Goal: Check status: Check status

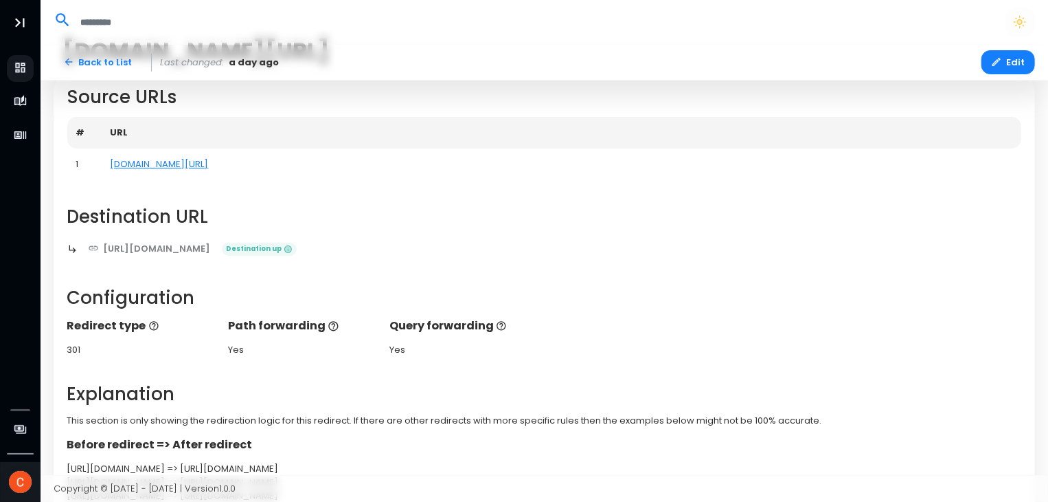
scroll to position [271, 0]
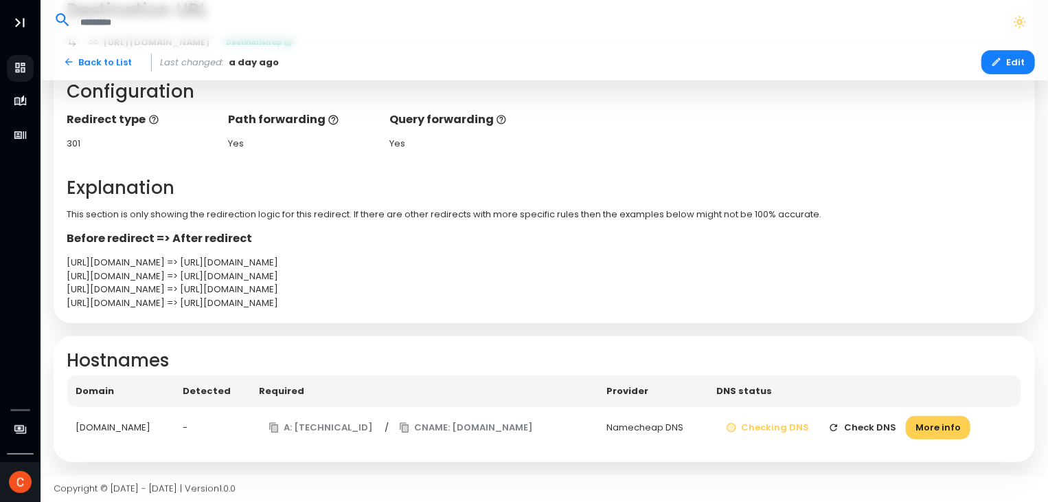
click at [877, 425] on button "Check DNS" at bounding box center [862, 428] width 87 height 24
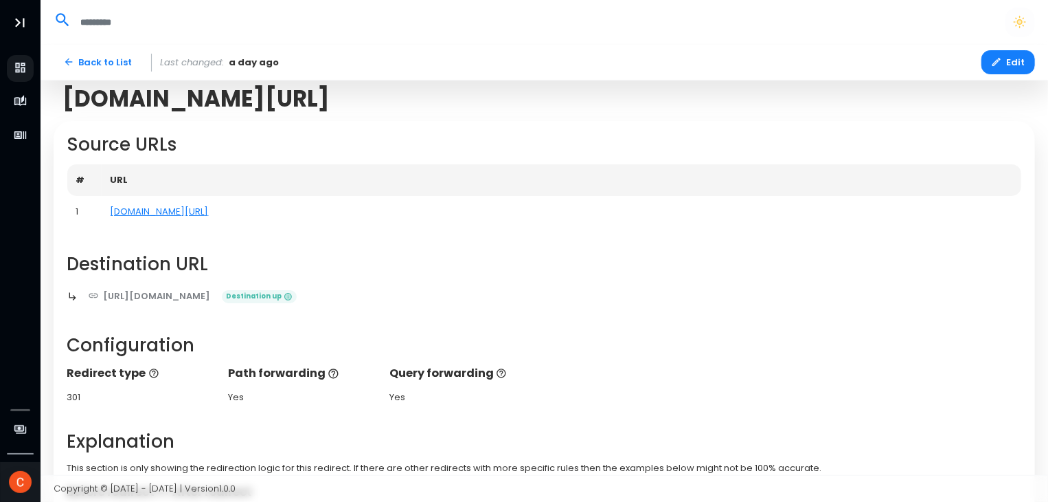
scroll to position [0, 0]
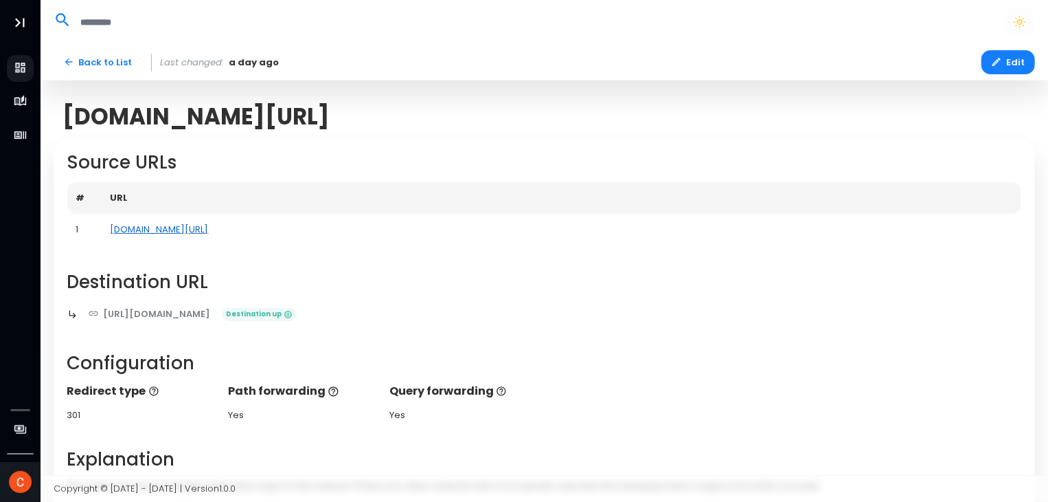
click at [147, 229] on link "[DOMAIN_NAME][URL]" at bounding box center [160, 229] width 98 height 13
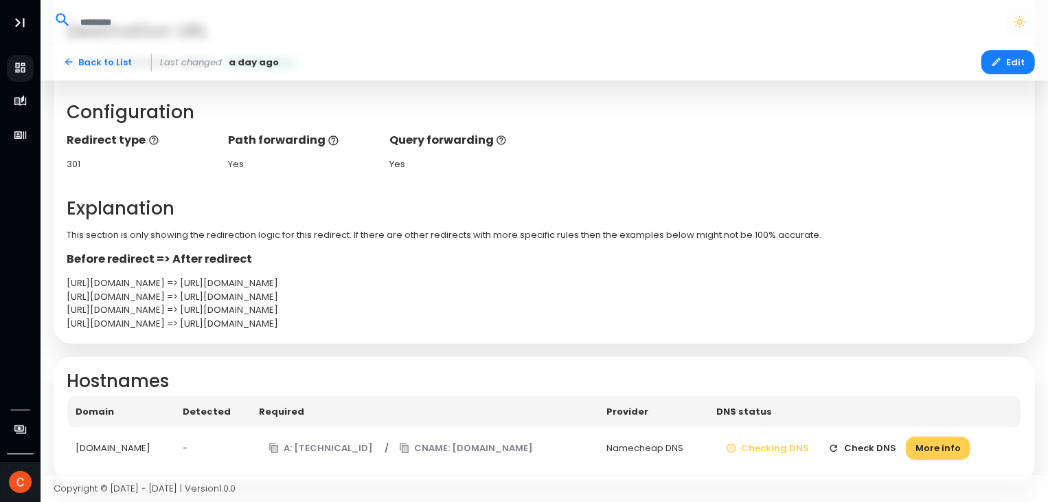
scroll to position [271, 0]
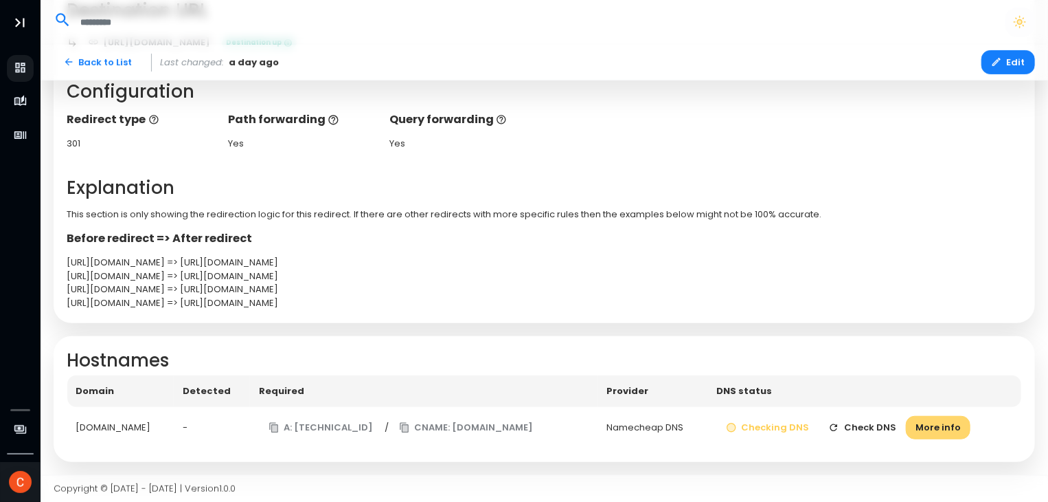
click at [956, 432] on button "More info" at bounding box center [938, 428] width 65 height 24
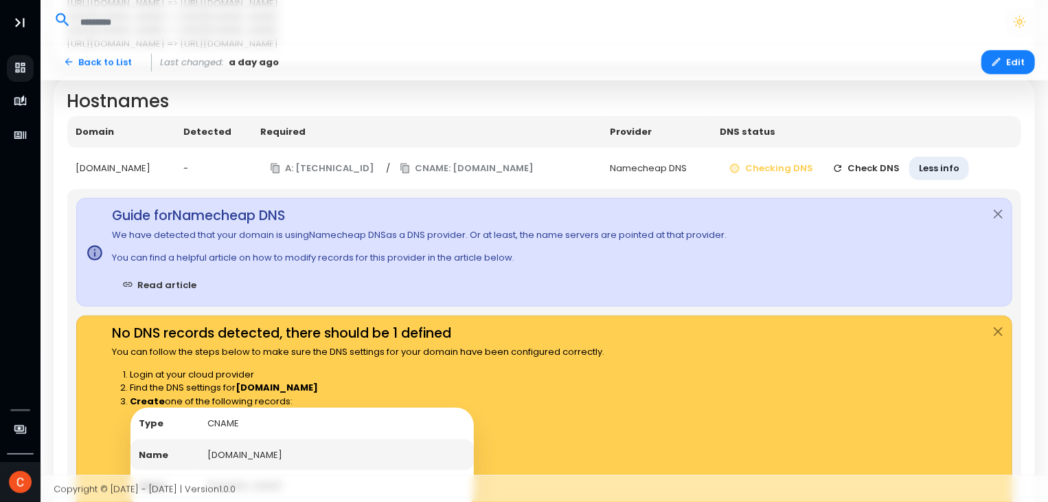
scroll to position [497, 0]
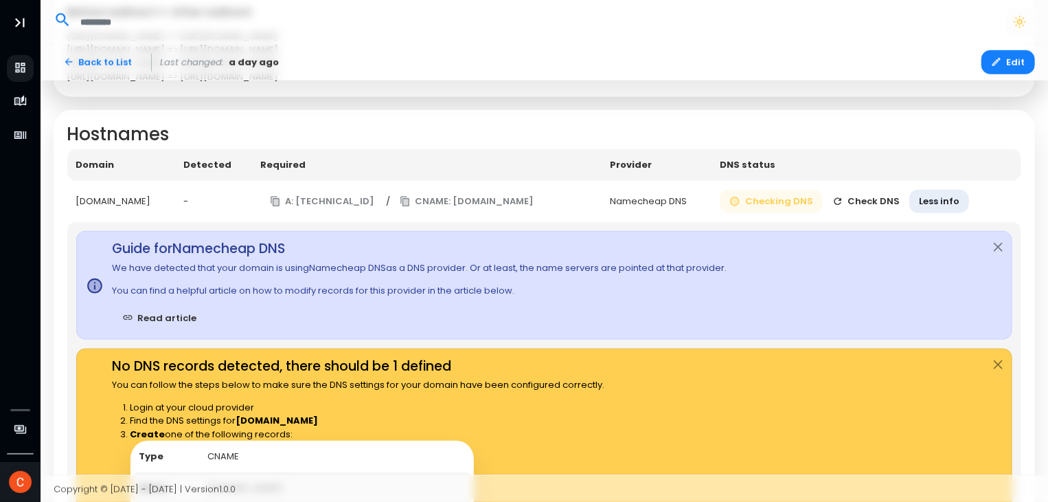
click at [786, 199] on button "Checking DNS" at bounding box center [771, 202] width 103 height 24
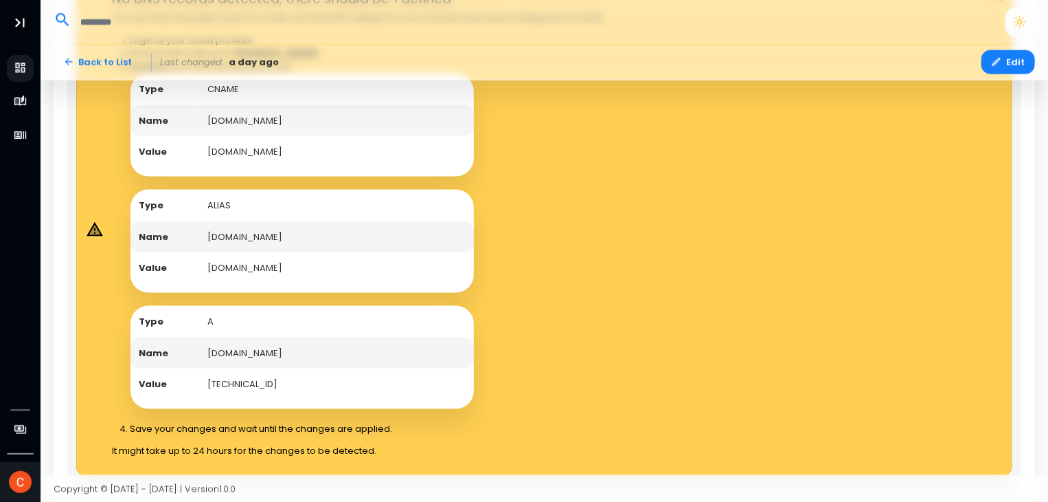
scroll to position [841, 0]
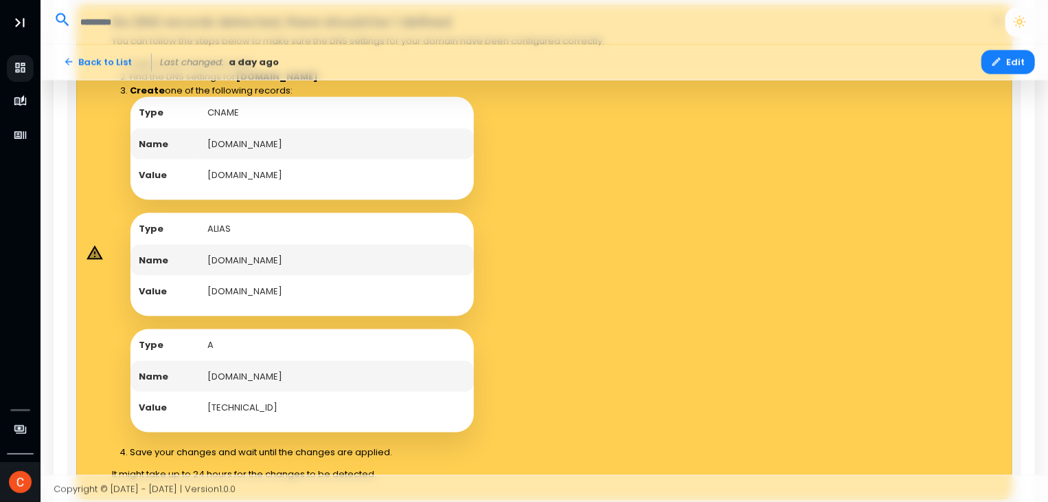
click at [150, 264] on strong "Name" at bounding box center [154, 260] width 30 height 13
drag, startPoint x: 207, startPoint y: 258, endPoint x: 321, endPoint y: 261, distance: 114.1
click at [321, 261] on td "[DOMAIN_NAME]" at bounding box center [336, 261] width 275 height 32
copy td "[DOMAIN_NAME]"
click at [479, 231] on div "Type CNAME Name coonleysecuritygh.com Value edge.domain-forward.com Type ALIAS …" at bounding box center [368, 264] width 475 height 335
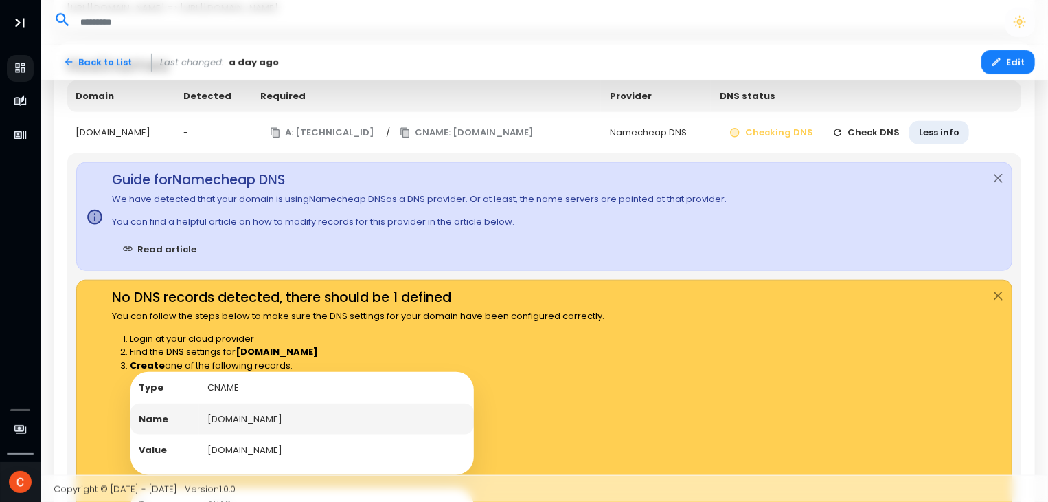
scroll to position [429, 0]
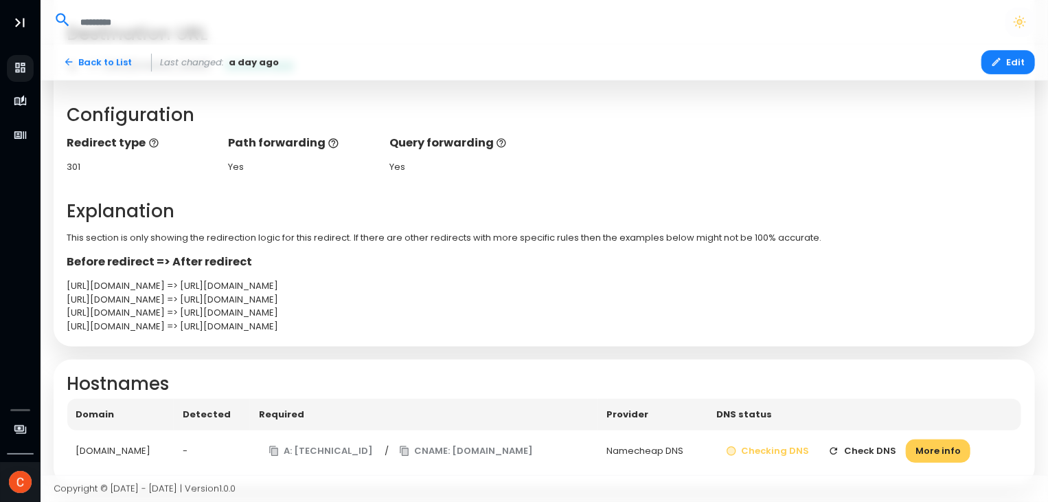
scroll to position [271, 0]
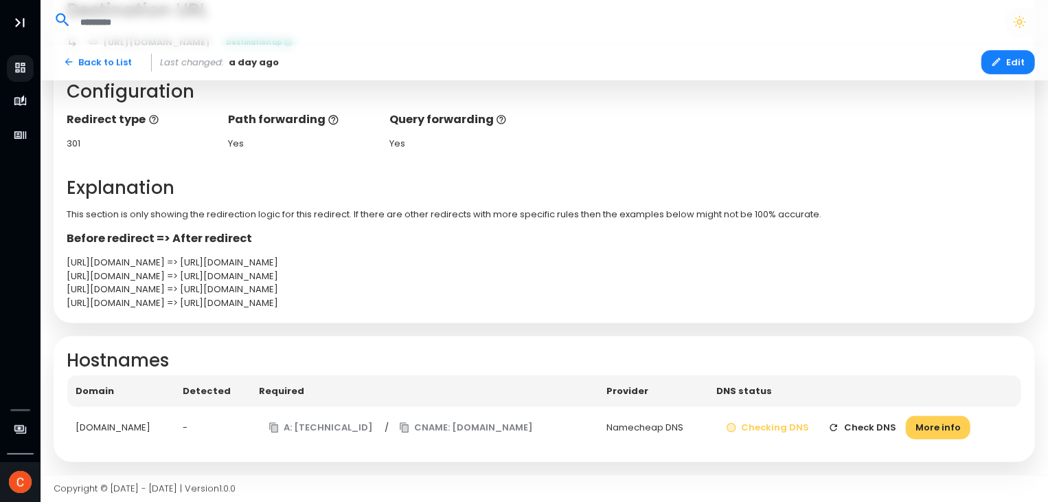
click at [887, 434] on button "Check DNS" at bounding box center [862, 428] width 87 height 24
click at [888, 434] on button "Check DNS" at bounding box center [862, 428] width 87 height 24
click at [278, 427] on icon "button" at bounding box center [273, 427] width 9 height 10
click at [951, 427] on button "More info" at bounding box center [938, 428] width 65 height 24
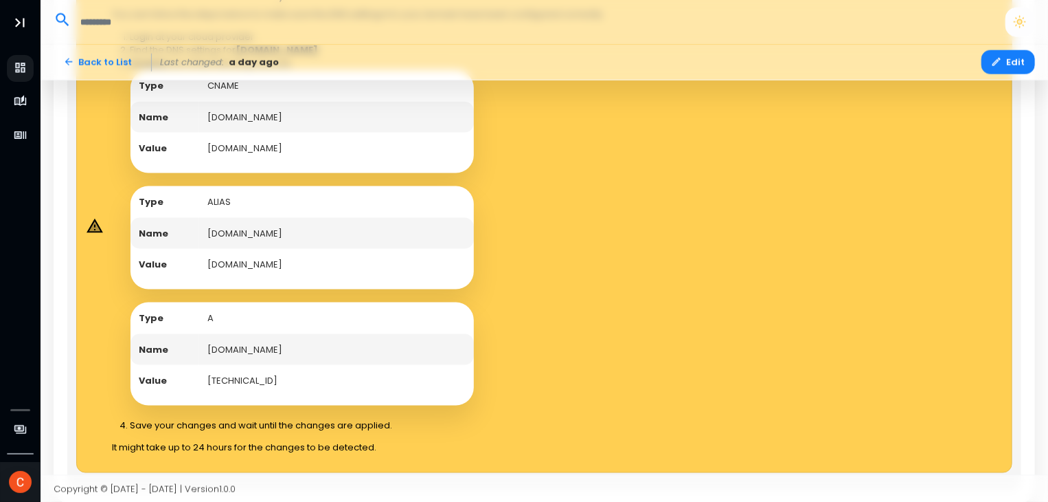
scroll to position [910, 0]
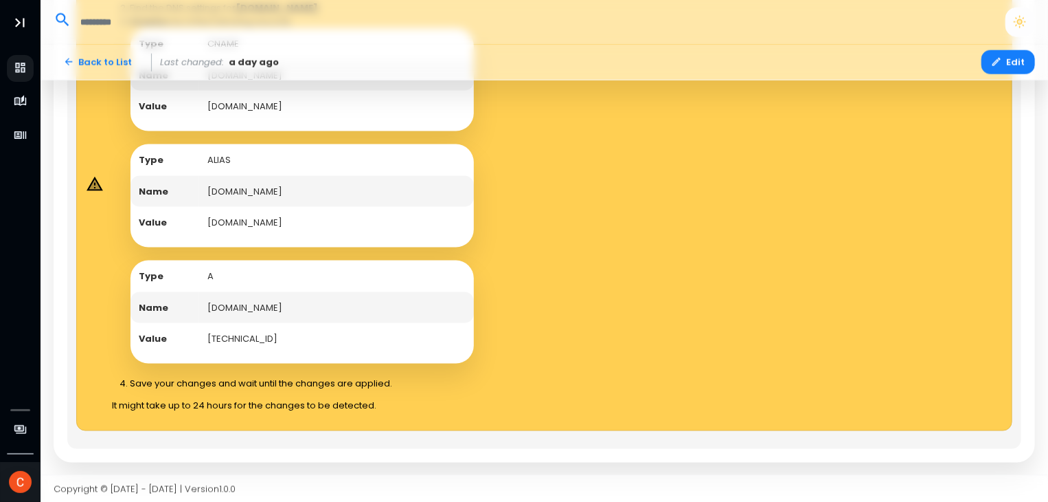
drag, startPoint x: 209, startPoint y: 306, endPoint x: 317, endPoint y: 300, distance: 108.0
click at [317, 300] on td "[DOMAIN_NAME]" at bounding box center [336, 308] width 275 height 32
copy td "[DOMAIN_NAME]"
click at [255, 363] on ol "Login at your cloud provider Find the DNS settings for coonleysecuritygh.com Cr…" at bounding box center [359, 189] width 493 height 402
drag, startPoint x: 208, startPoint y: 335, endPoint x: 267, endPoint y: 334, distance: 59.1
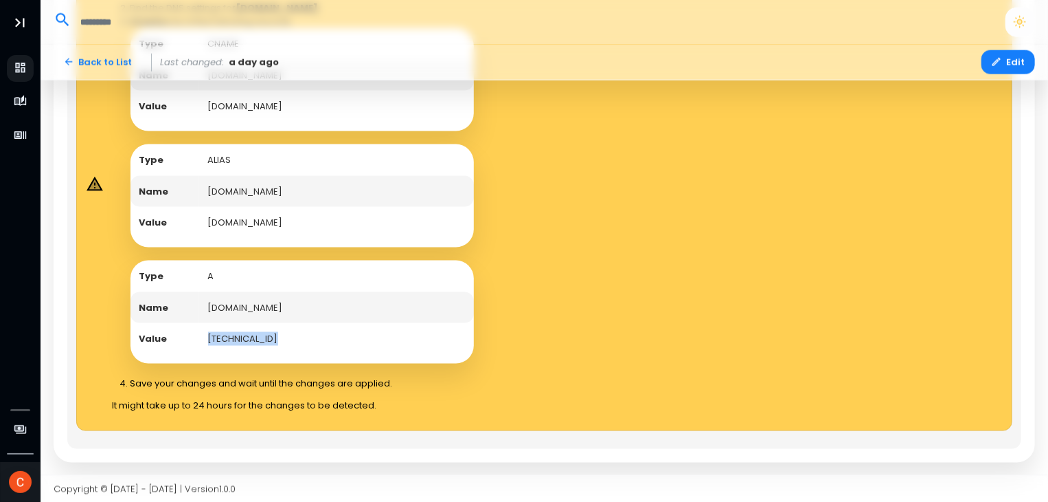
click at [267, 334] on td "[TECHNICAL_ID]" at bounding box center [336, 339] width 275 height 32
copy td "[TECHNICAL_ID]"
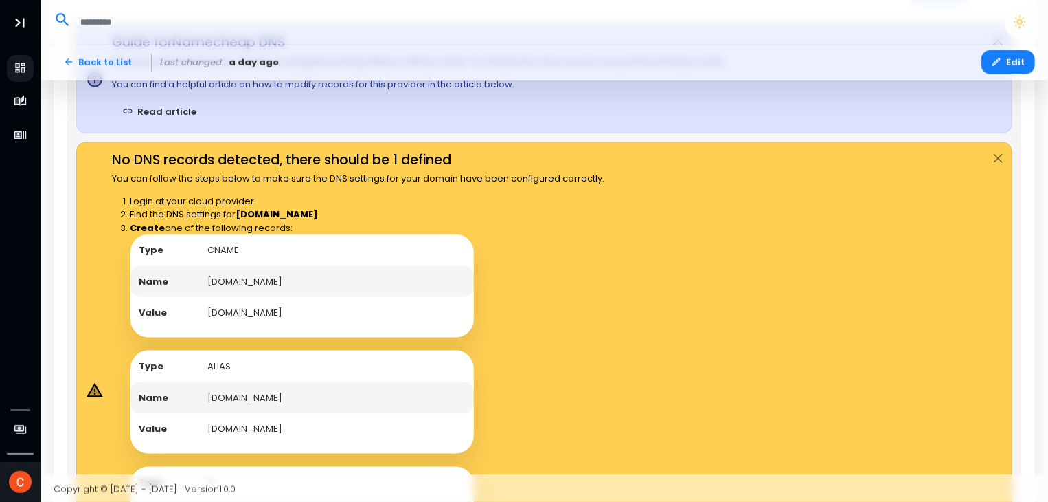
scroll to position [429, 0]
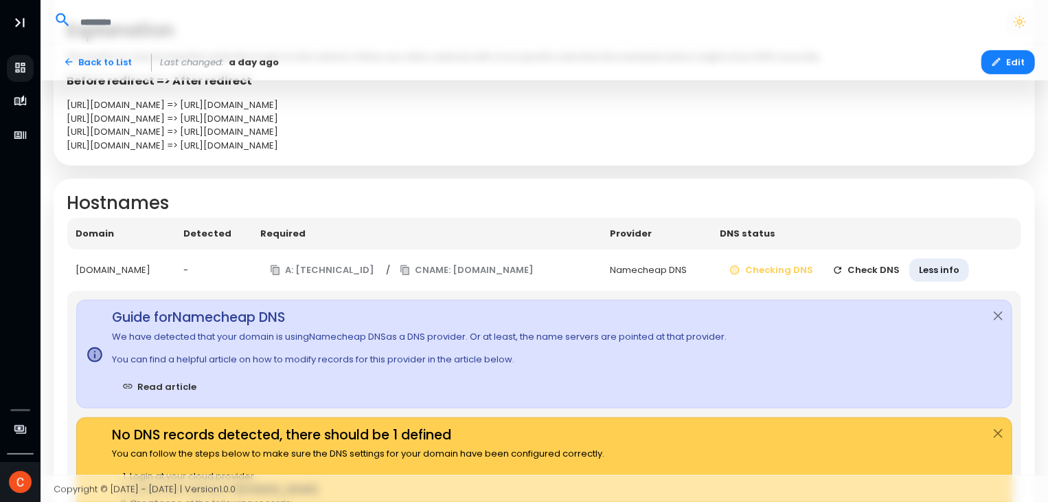
click at [864, 269] on button "Check DNS" at bounding box center [866, 270] width 87 height 24
click at [865, 270] on button "Check DNS" at bounding box center [866, 270] width 87 height 24
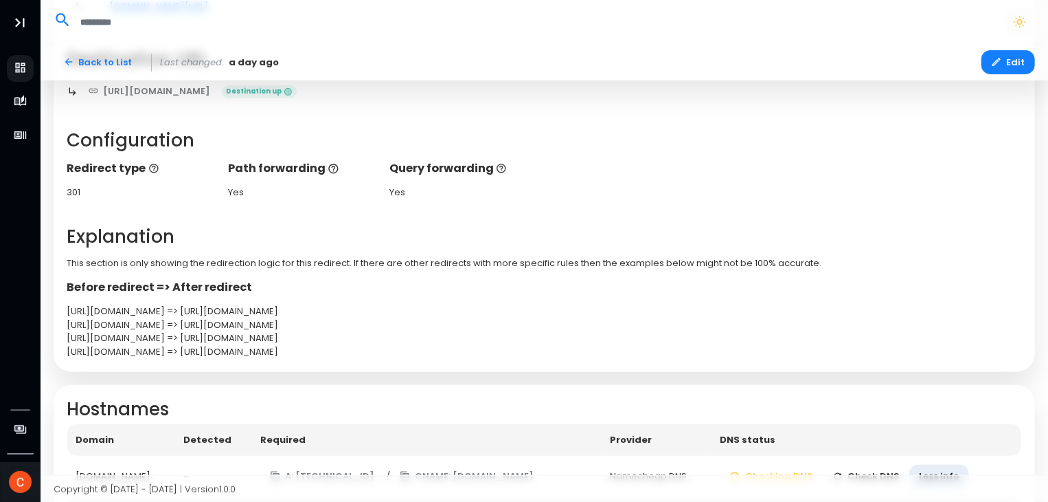
scroll to position [497, 0]
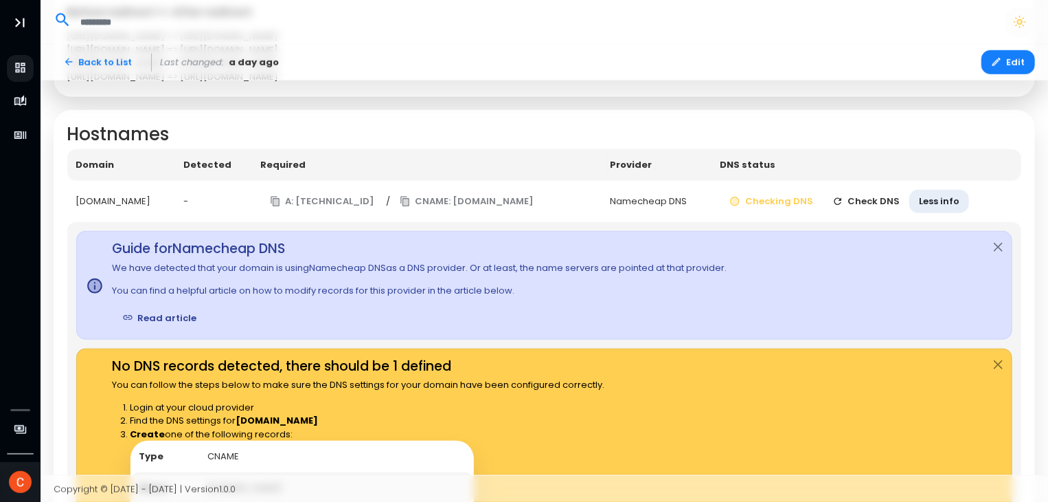
click at [165, 311] on link "Read article" at bounding box center [160, 318] width 94 height 24
drag, startPoint x: 181, startPoint y: 200, endPoint x: 72, endPoint y: 207, distance: 109.5
click at [72, 207] on td "[DOMAIN_NAME]" at bounding box center [121, 202] width 108 height 42
copy div "[DOMAIN_NAME]"
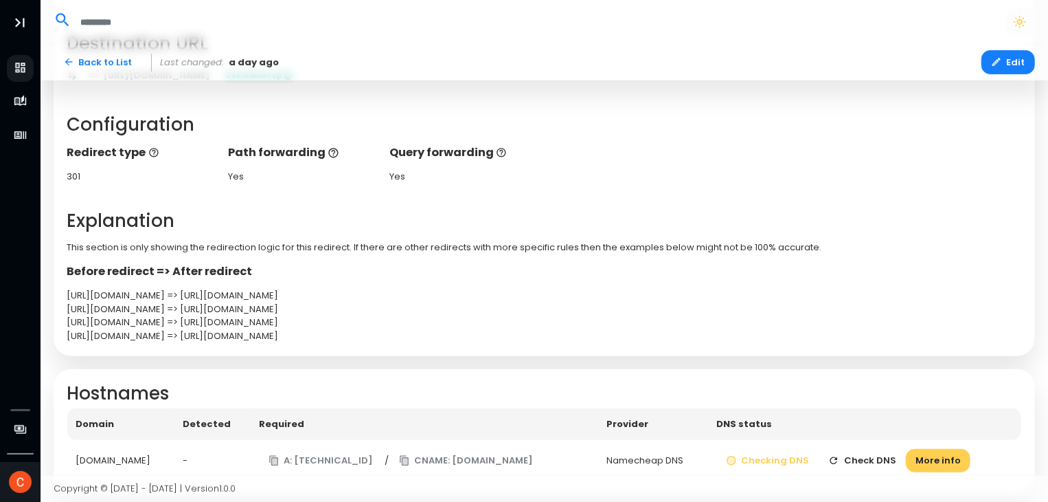
scroll to position [271, 0]
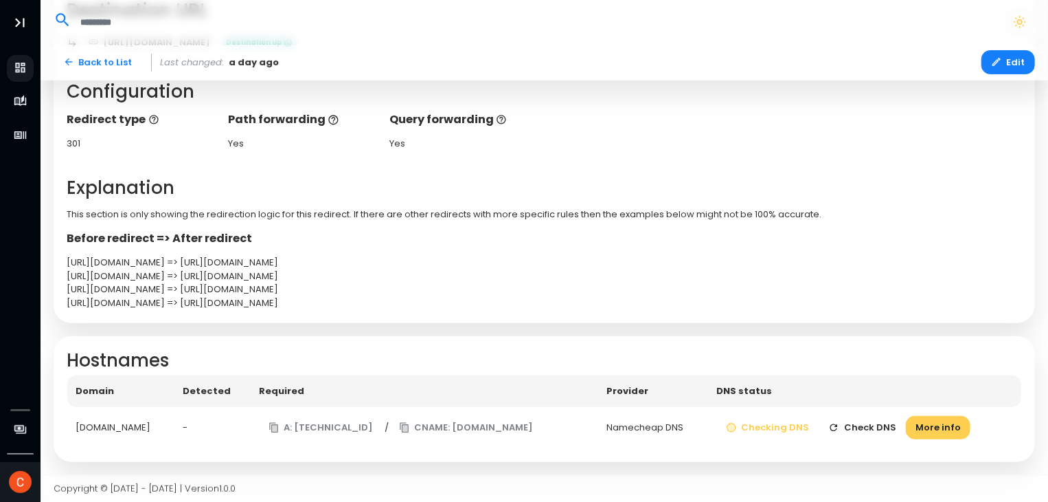
click at [890, 428] on button "Check DNS" at bounding box center [862, 428] width 87 height 24
click at [737, 413] on td "Checking DNS Check DNS More info" at bounding box center [865, 428] width 314 height 42
click at [699, 421] on div "Namecheap DNS" at bounding box center [652, 427] width 91 height 14
click at [462, 430] on button "CNAME: [DOMAIN_NAME]" at bounding box center [467, 428] width 154 height 24
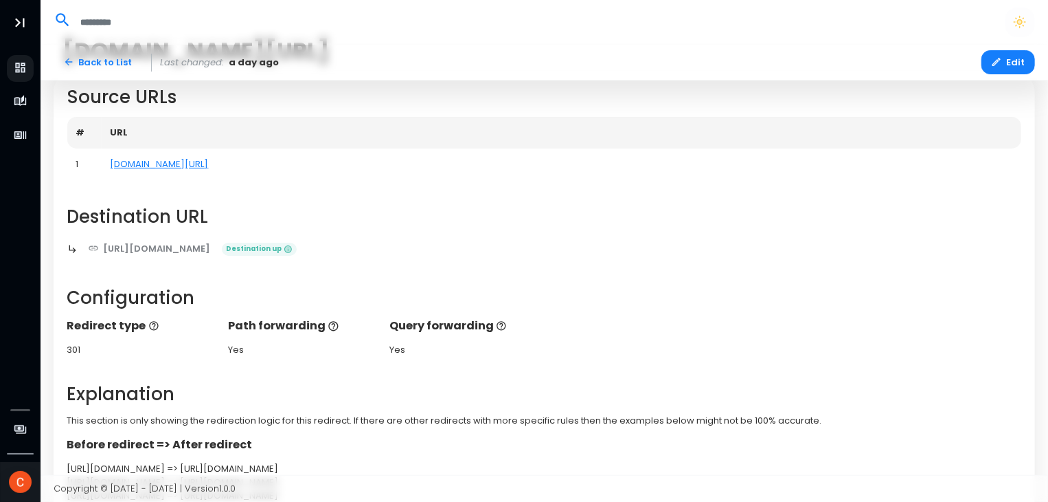
scroll to position [0, 0]
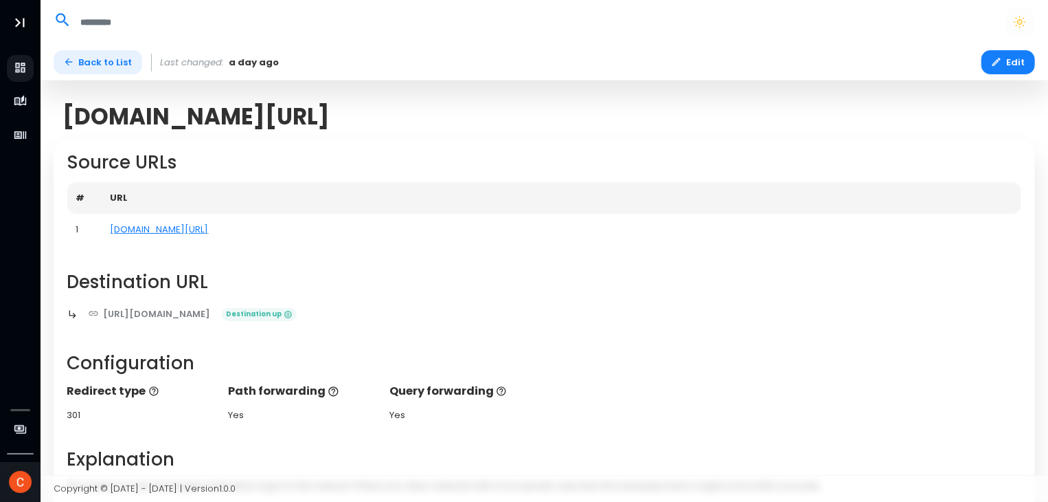
click at [88, 60] on link "Back to List" at bounding box center [98, 62] width 89 height 24
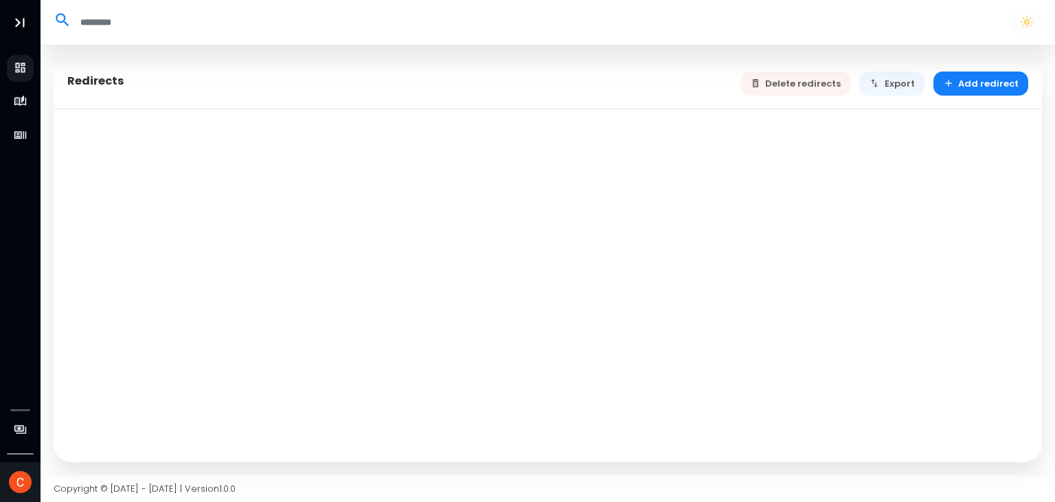
select select "**"
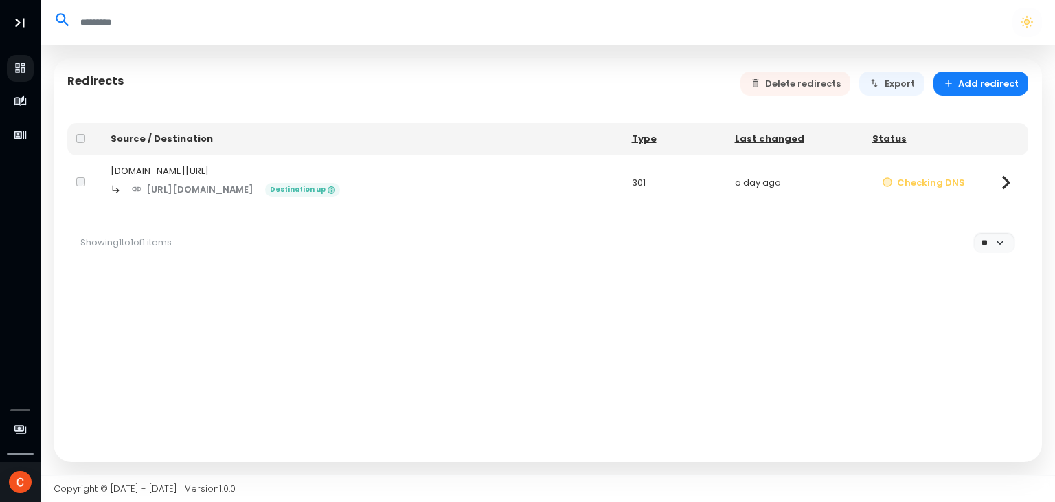
click at [650, 179] on td "301" at bounding box center [674, 182] width 103 height 55
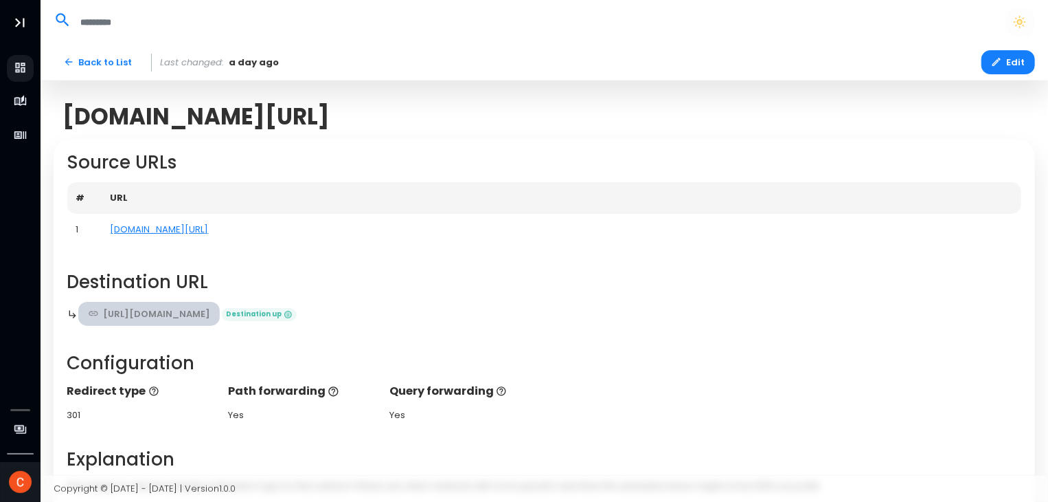
click at [205, 311] on link "[URL][DOMAIN_NAME]" at bounding box center [149, 314] width 142 height 24
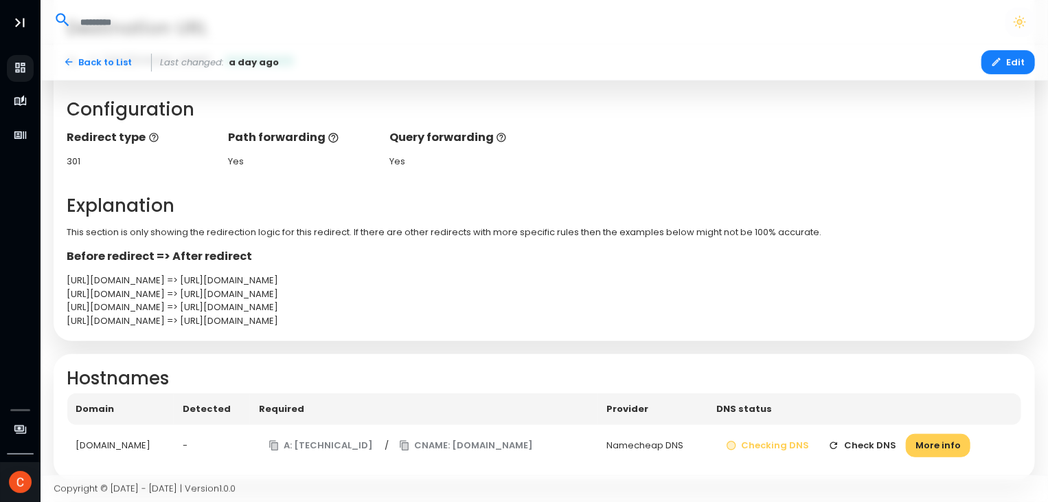
scroll to position [271, 0]
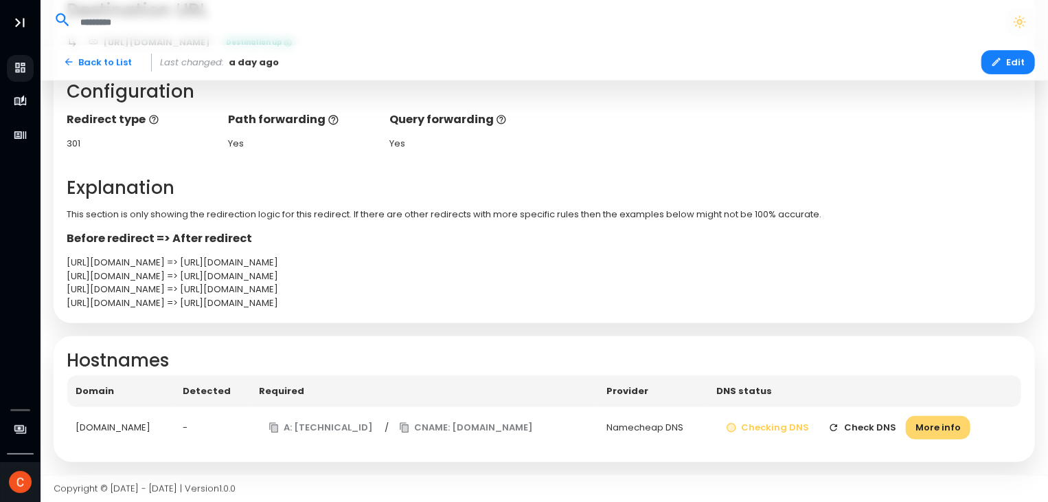
click at [971, 432] on button "More info" at bounding box center [938, 428] width 65 height 24
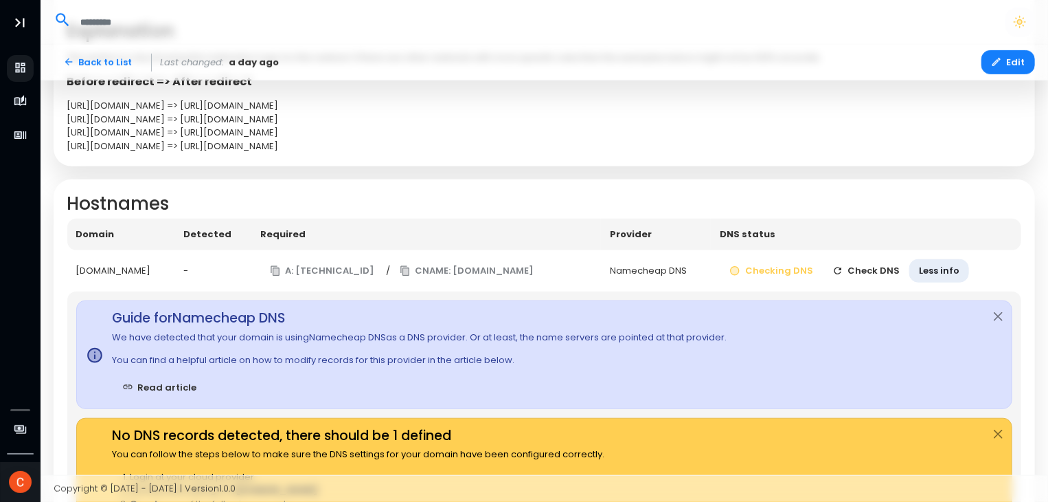
scroll to position [615, 0]
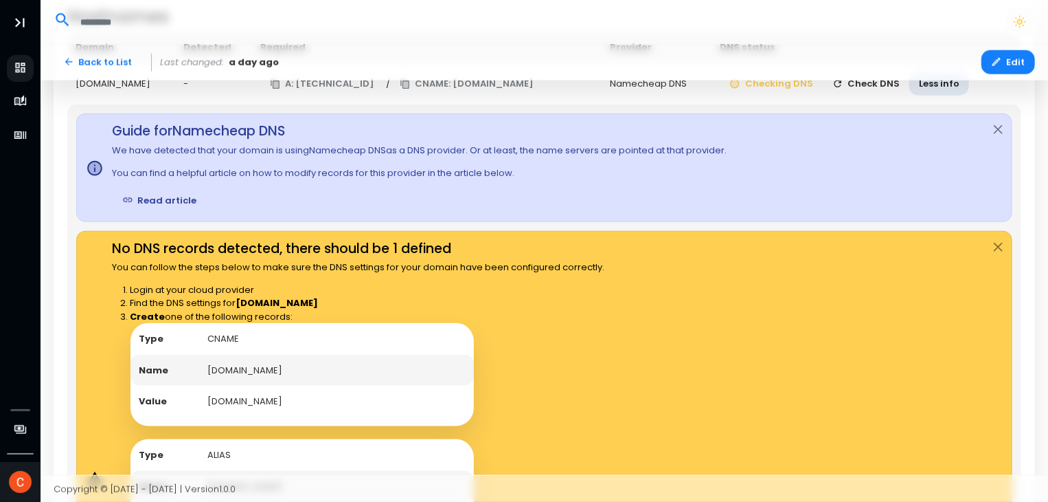
click at [154, 194] on link "Read article" at bounding box center [160, 200] width 94 height 24
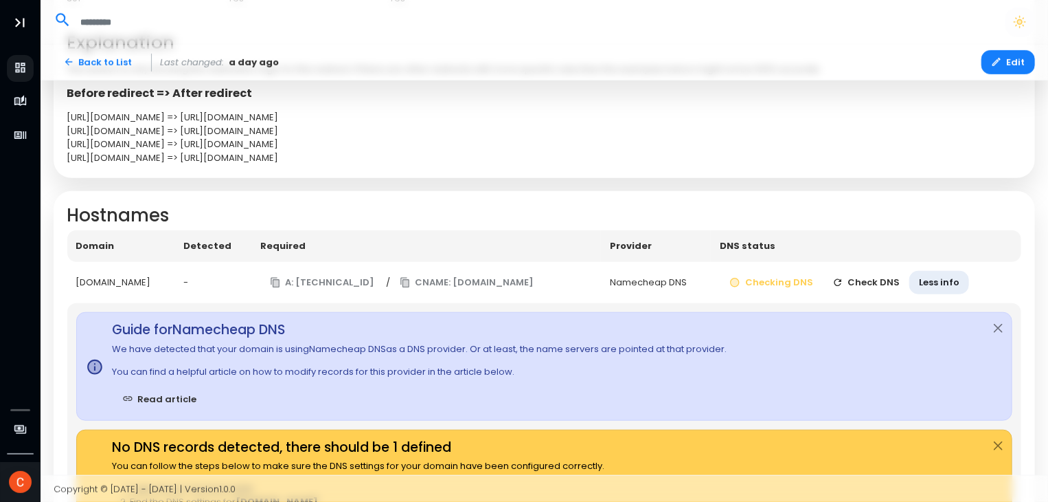
scroll to position [409, 0]
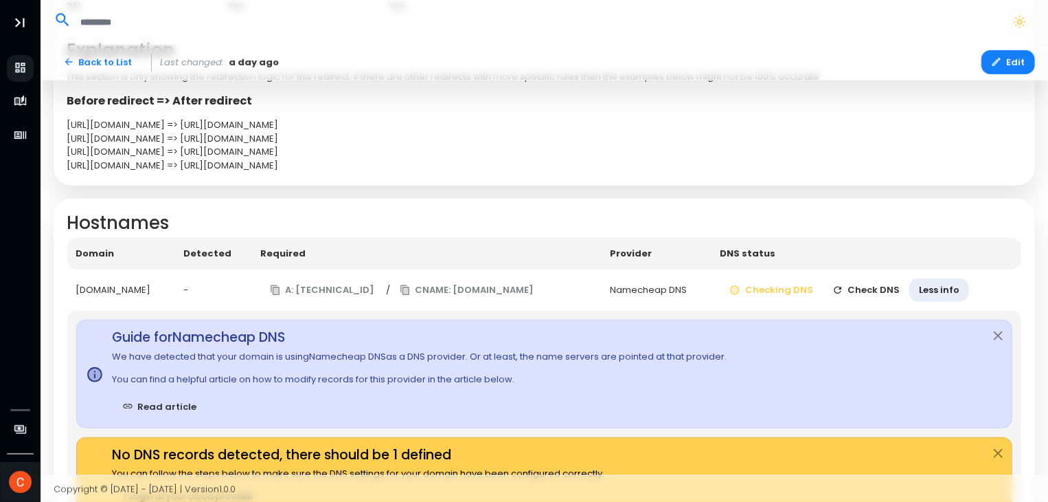
click at [881, 292] on button "Check DNS" at bounding box center [866, 290] width 87 height 24
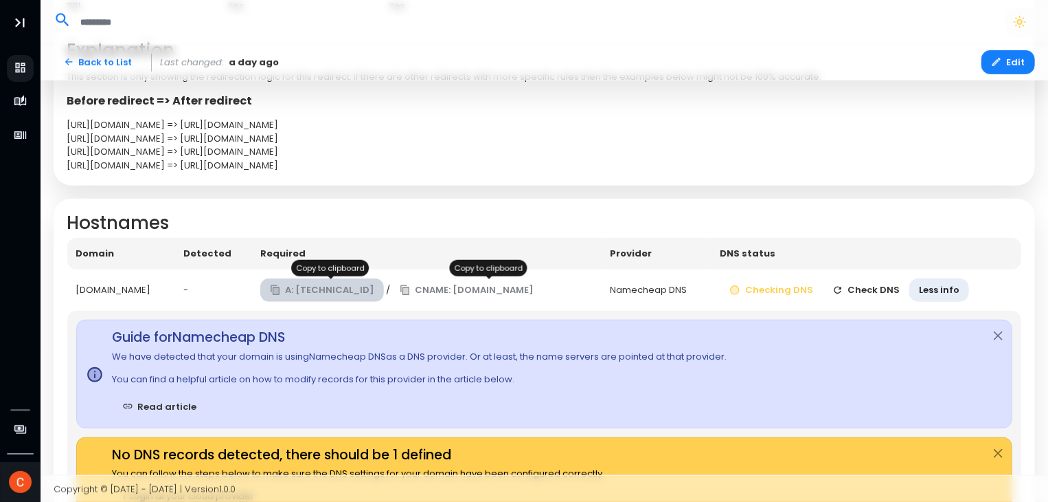
click at [356, 282] on button "A: [TECHNICAL_ID]" at bounding box center [322, 290] width 124 height 24
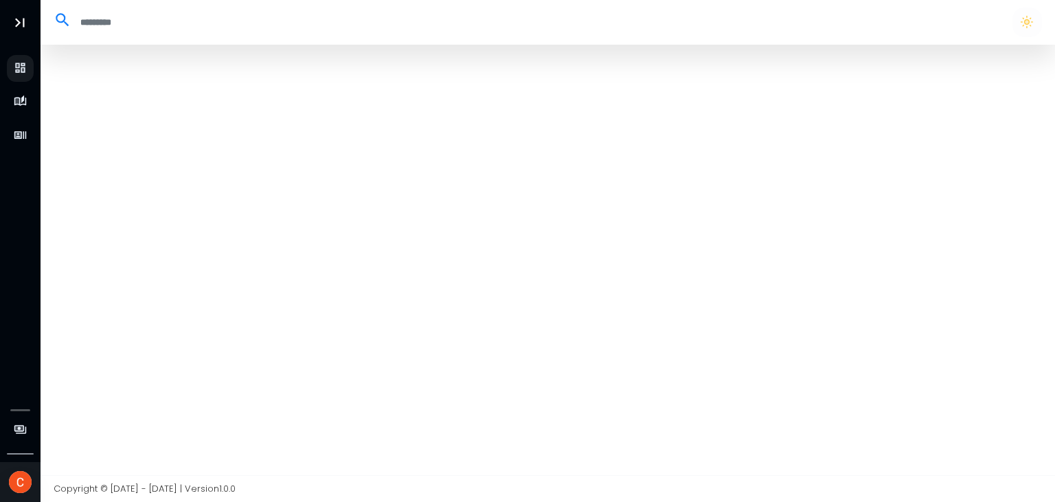
select select "**"
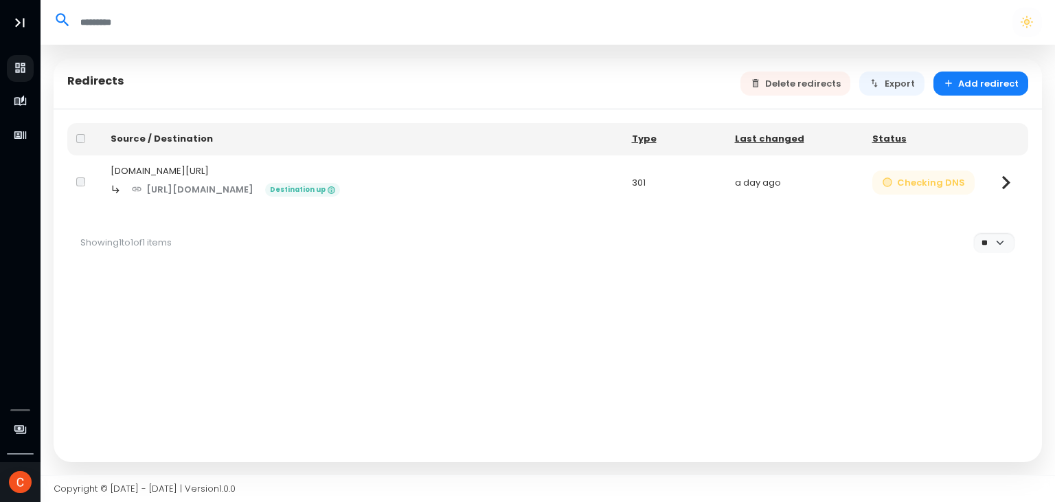
click at [956, 179] on button "Checking DNS" at bounding box center [924, 182] width 103 height 24
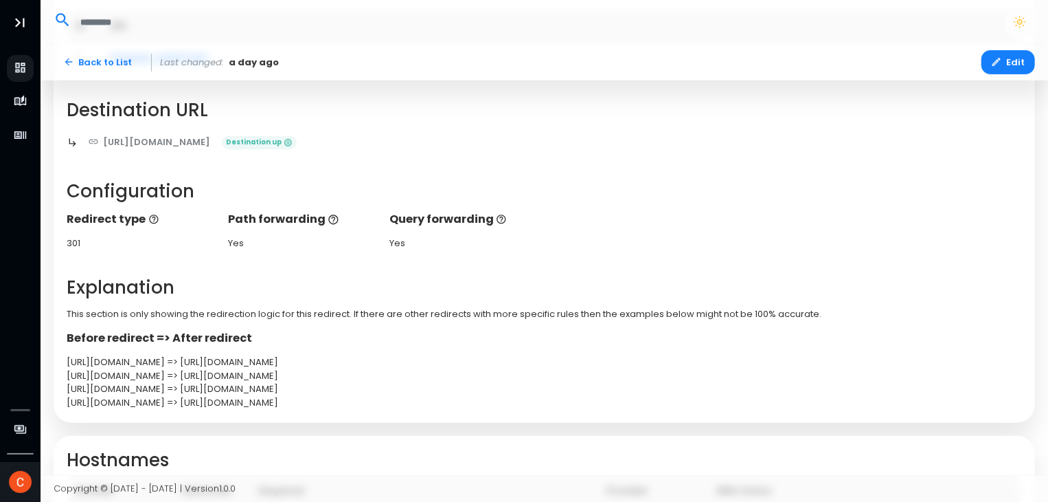
scroll to position [271, 0]
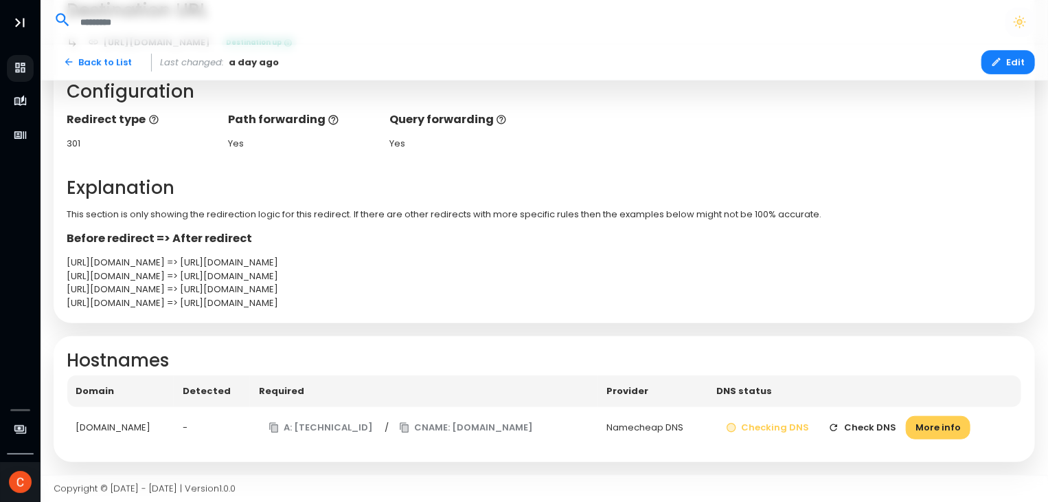
click at [879, 428] on button "Check DNS" at bounding box center [862, 428] width 87 height 24
click at [989, 418] on td "Checking DNS Check DNS More info" at bounding box center [865, 428] width 314 height 42
click at [971, 424] on button "More info" at bounding box center [938, 428] width 65 height 24
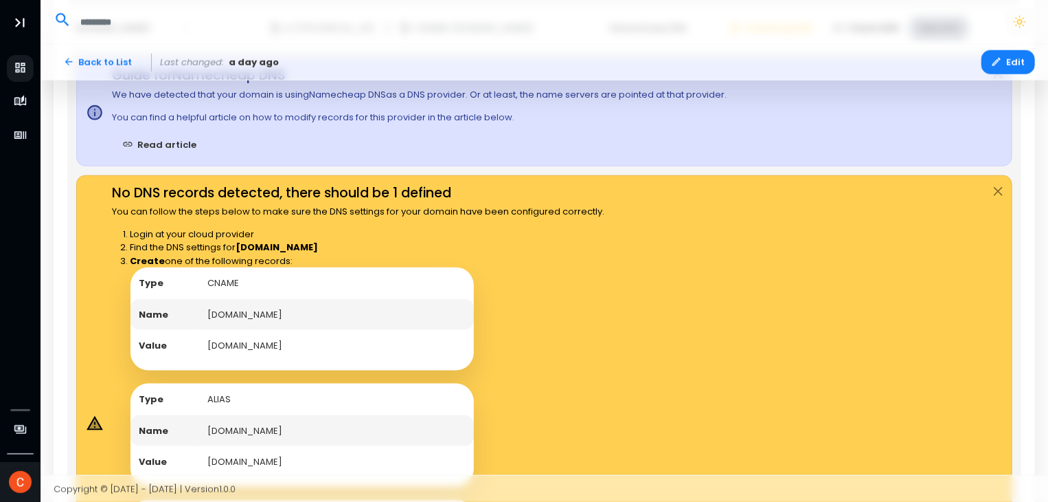
scroll to position [752, 0]
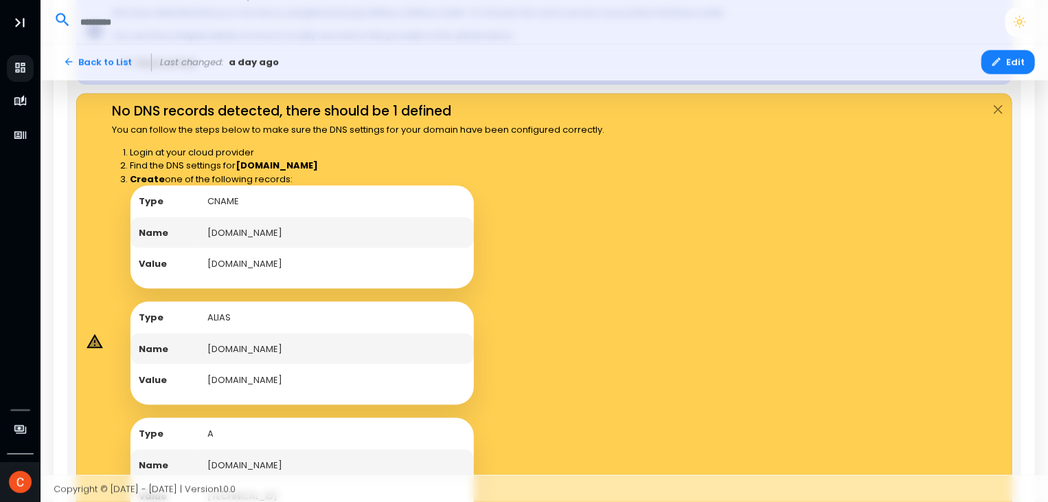
drag, startPoint x: 973, startPoint y: 425, endPoint x: 987, endPoint y: 413, distance: 18.0
click at [974, 425] on div "No DNS records detected, there should be 1 defined You can follow the steps bel…" at bounding box center [544, 340] width 937 height 495
